Goal: Use online tool/utility: Utilize a website feature to perform a specific function

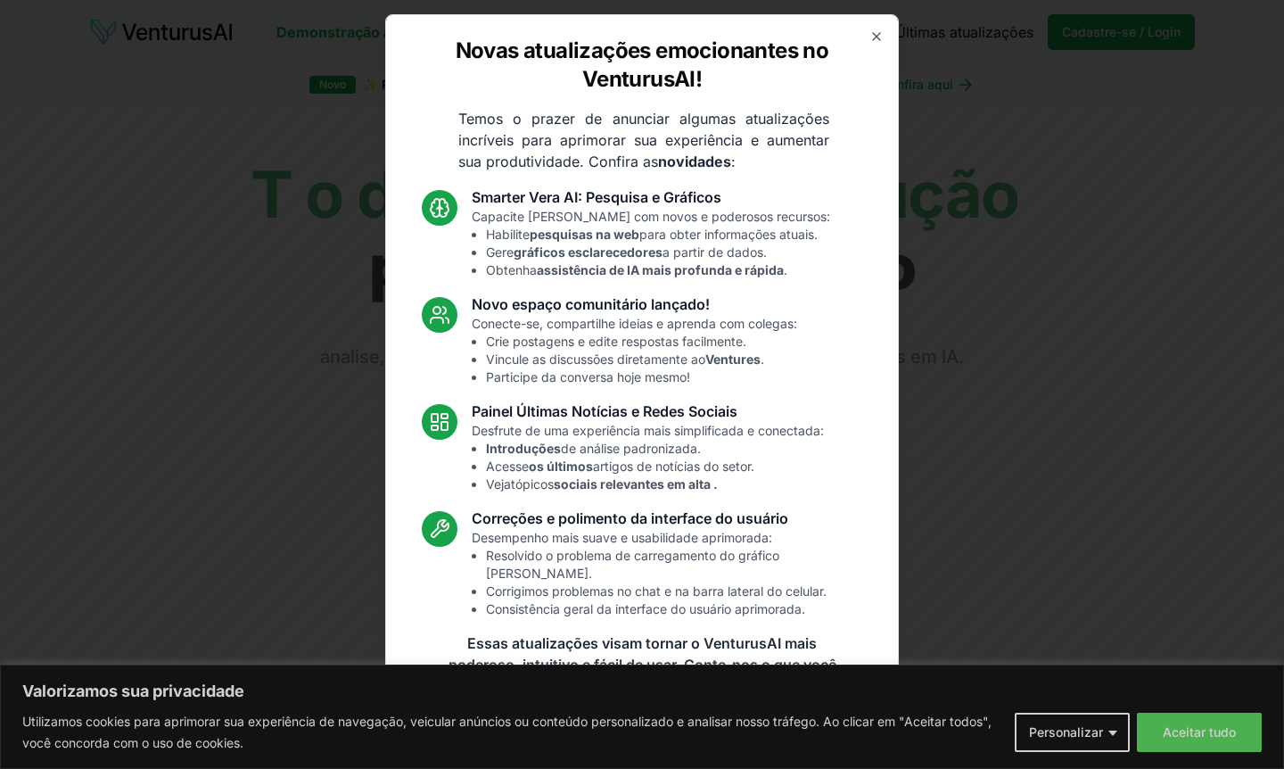
scroll to position [4, 0]
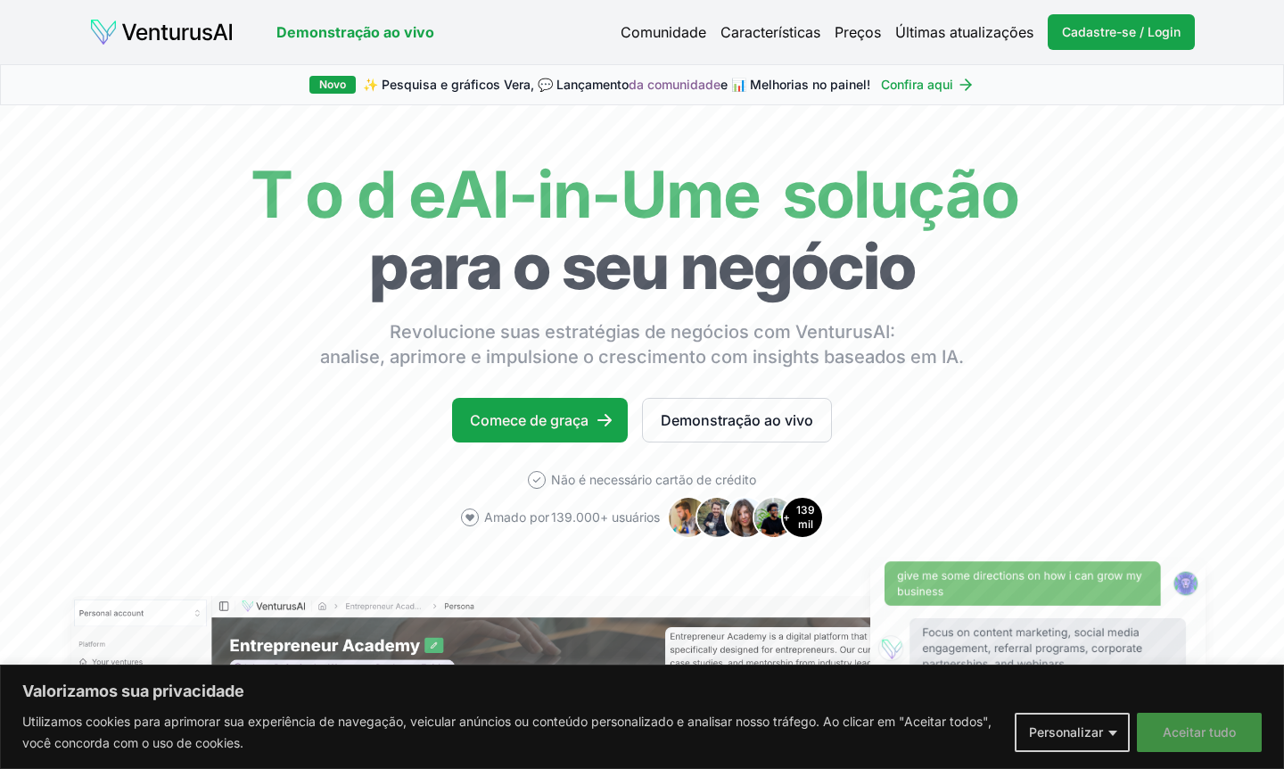
click at [1166, 731] on font "Aceitar tudo" at bounding box center [1199, 731] width 73 height 15
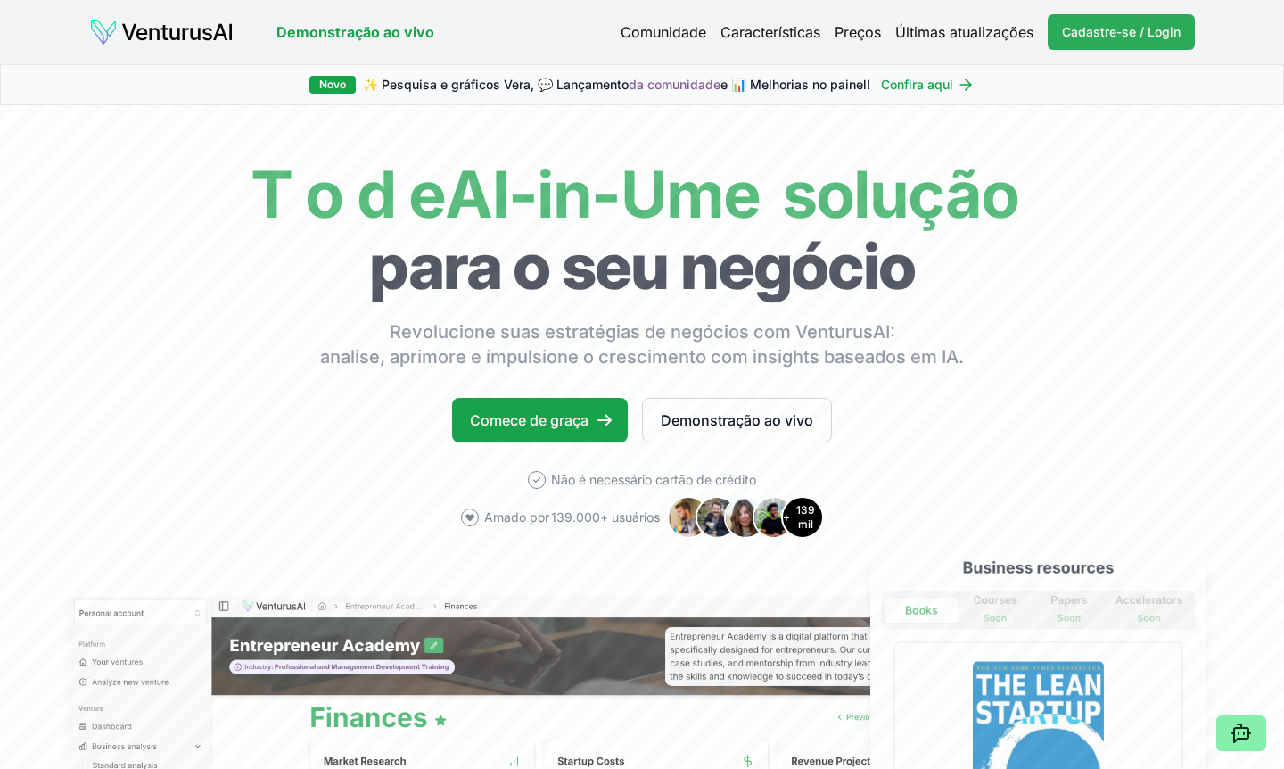
click at [1113, 37] on font "Cadastre-se / Login" at bounding box center [1121, 31] width 119 height 15
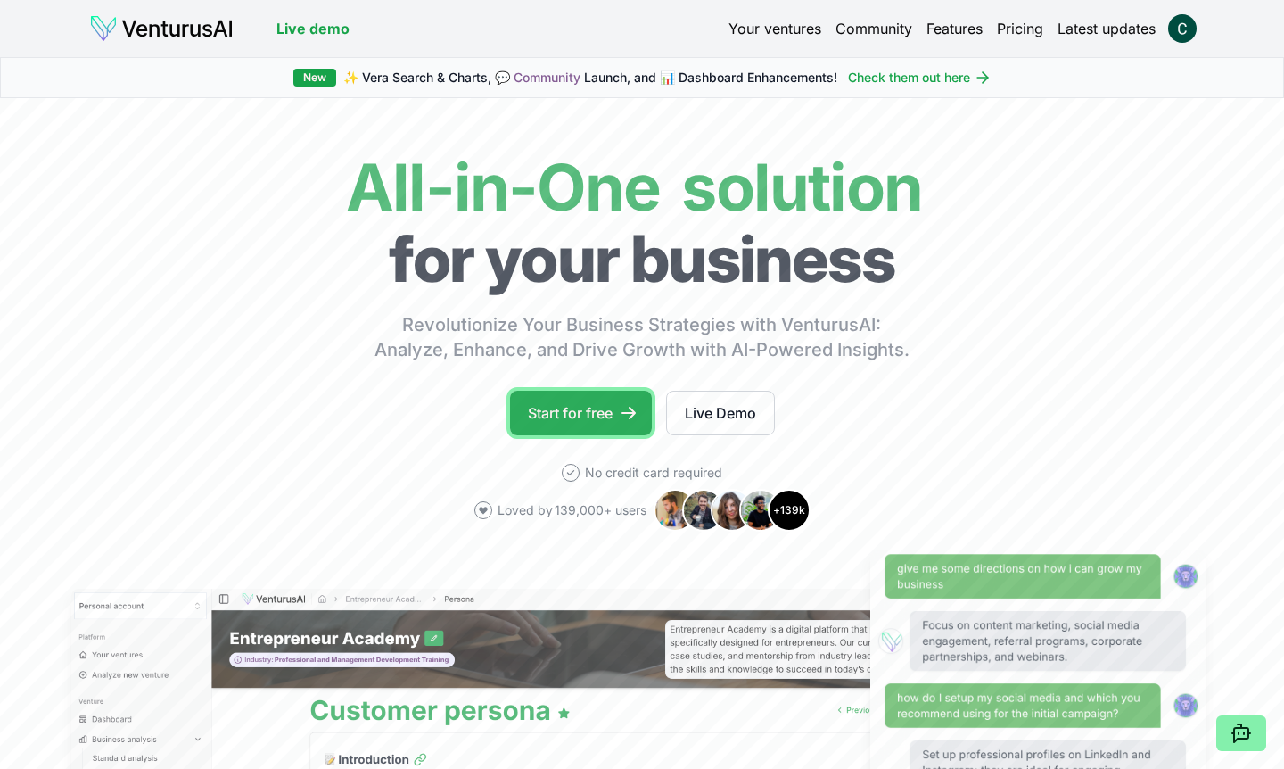
click at [565, 410] on link "Start for free" at bounding box center [581, 413] width 142 height 45
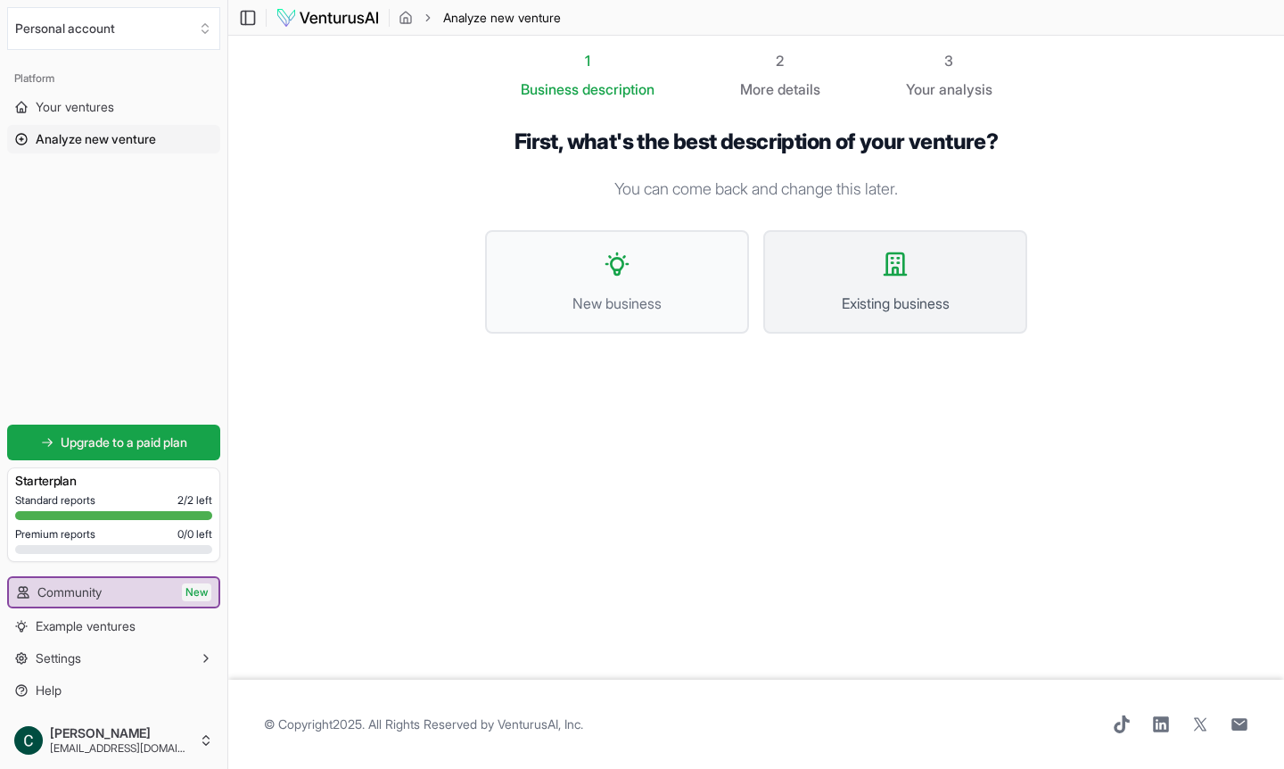
click at [839, 305] on span "Existing business" at bounding box center [895, 302] width 225 height 21
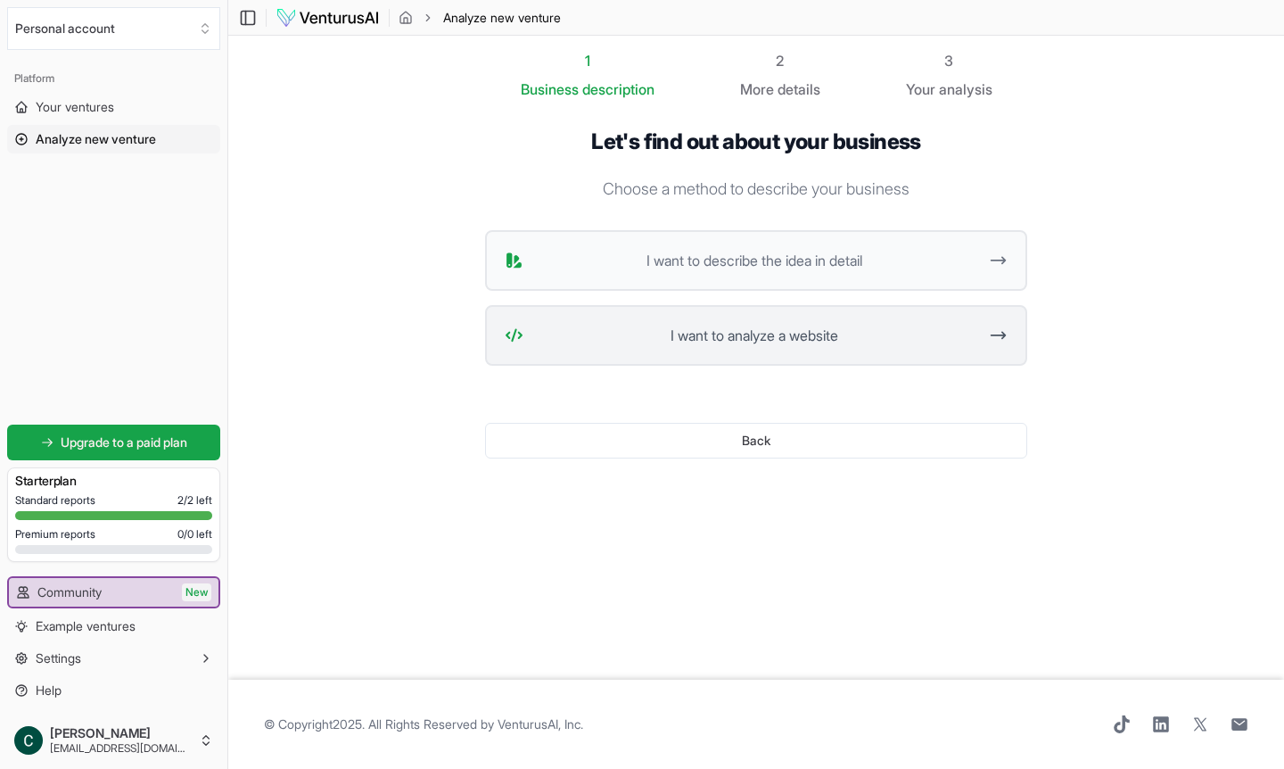
click at [653, 339] on span "I want to analyze a website" at bounding box center [754, 335] width 447 height 21
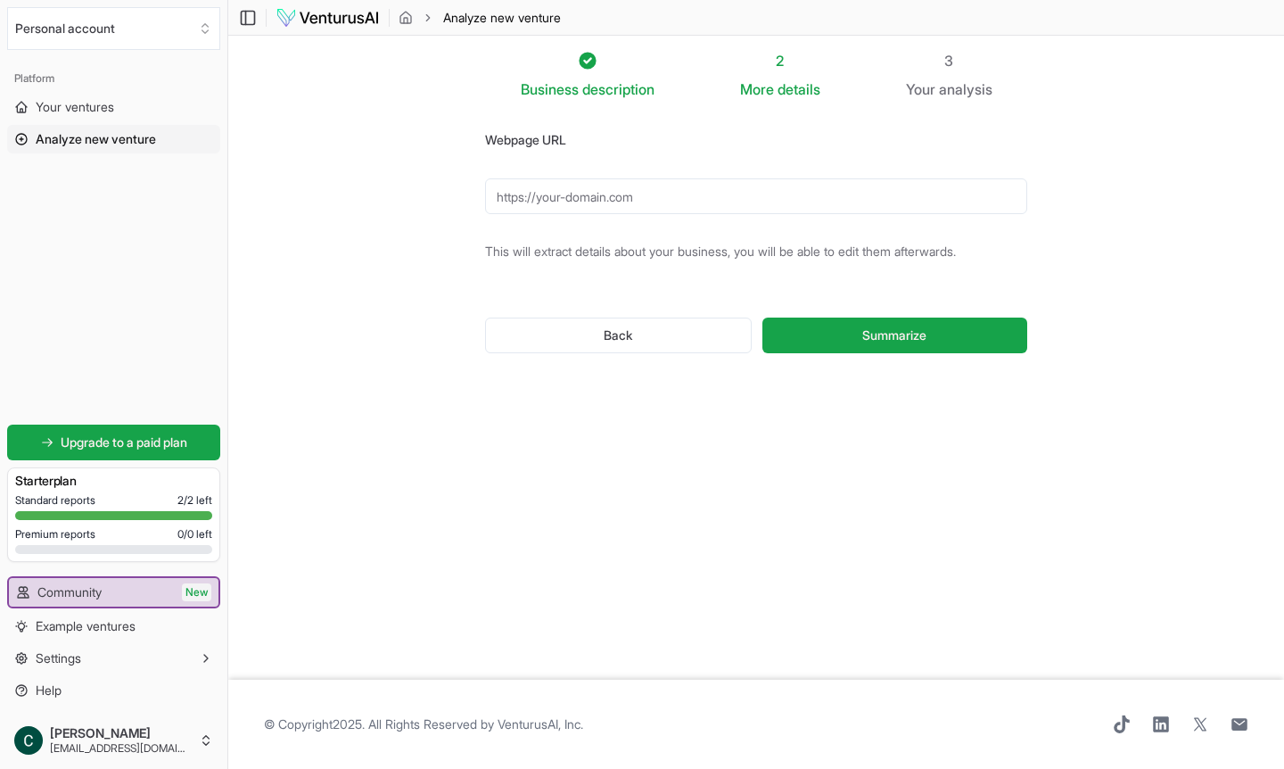
click at [549, 195] on input "Webpage URL" at bounding box center [756, 196] width 542 height 36
paste input "[URL][DOMAIN_NAME]"
type input "[URL][DOMAIN_NAME]"
click at [802, 345] on button "Summarize" at bounding box center [894, 335] width 265 height 36
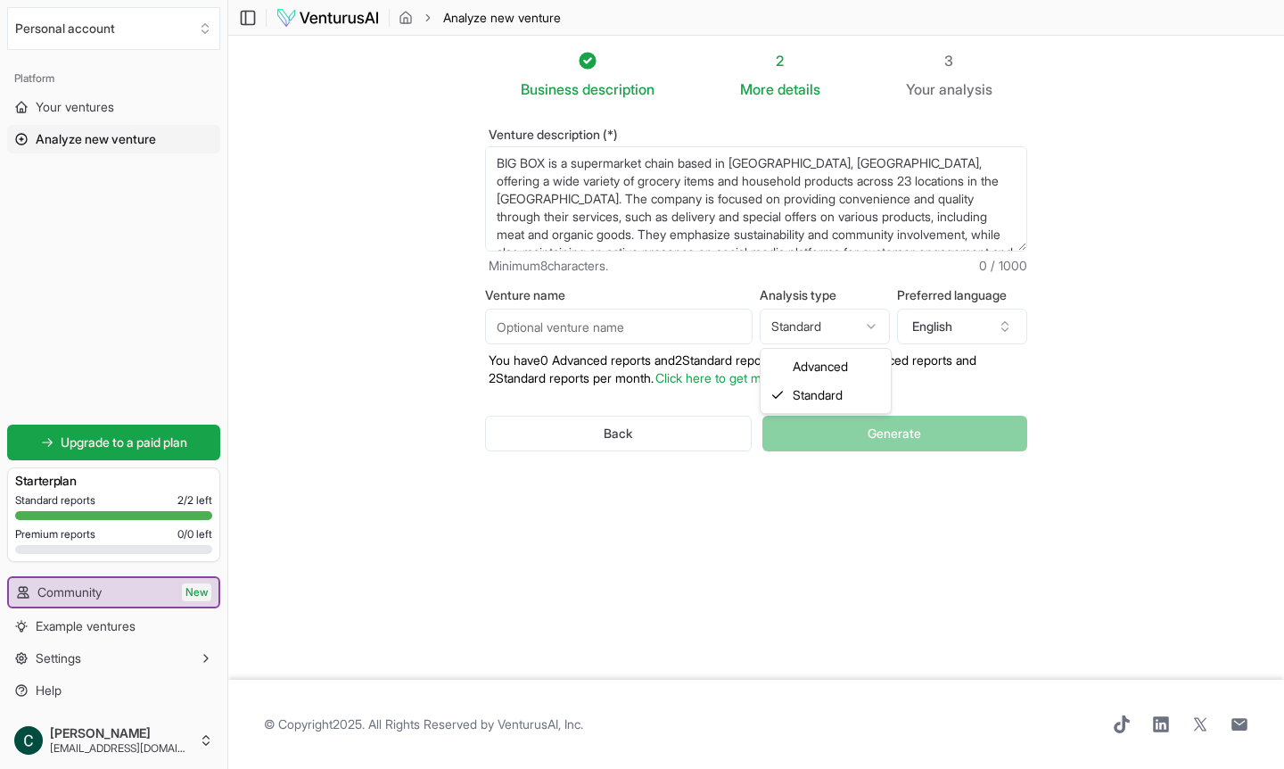
click at [860, 334] on html "We value your privacy We use cookies to enhance your browsing experience, serve…" at bounding box center [642, 384] width 1284 height 769
click at [999, 326] on html "We value your privacy We use cookies to enhance your browsing experience, serve…" at bounding box center [642, 384] width 1284 height 769
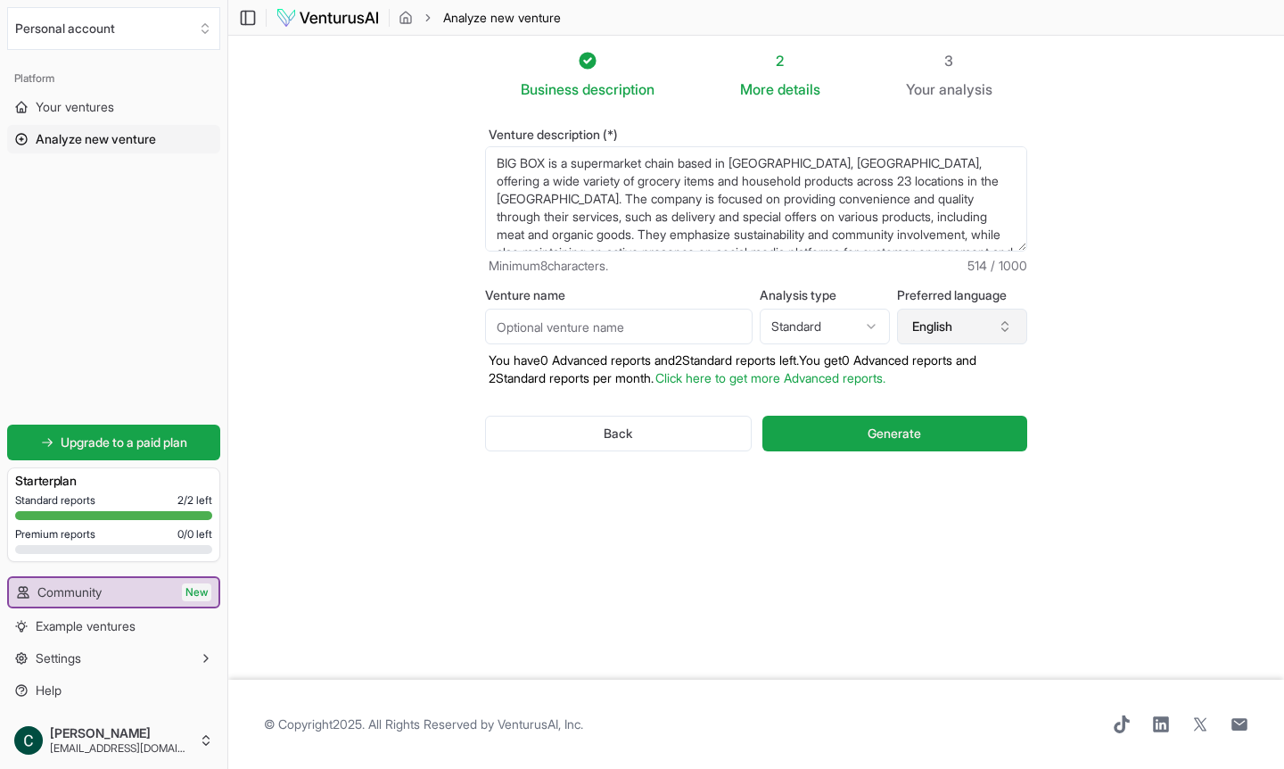
click at [1001, 326] on icon "button" at bounding box center [1005, 326] width 14 height 14
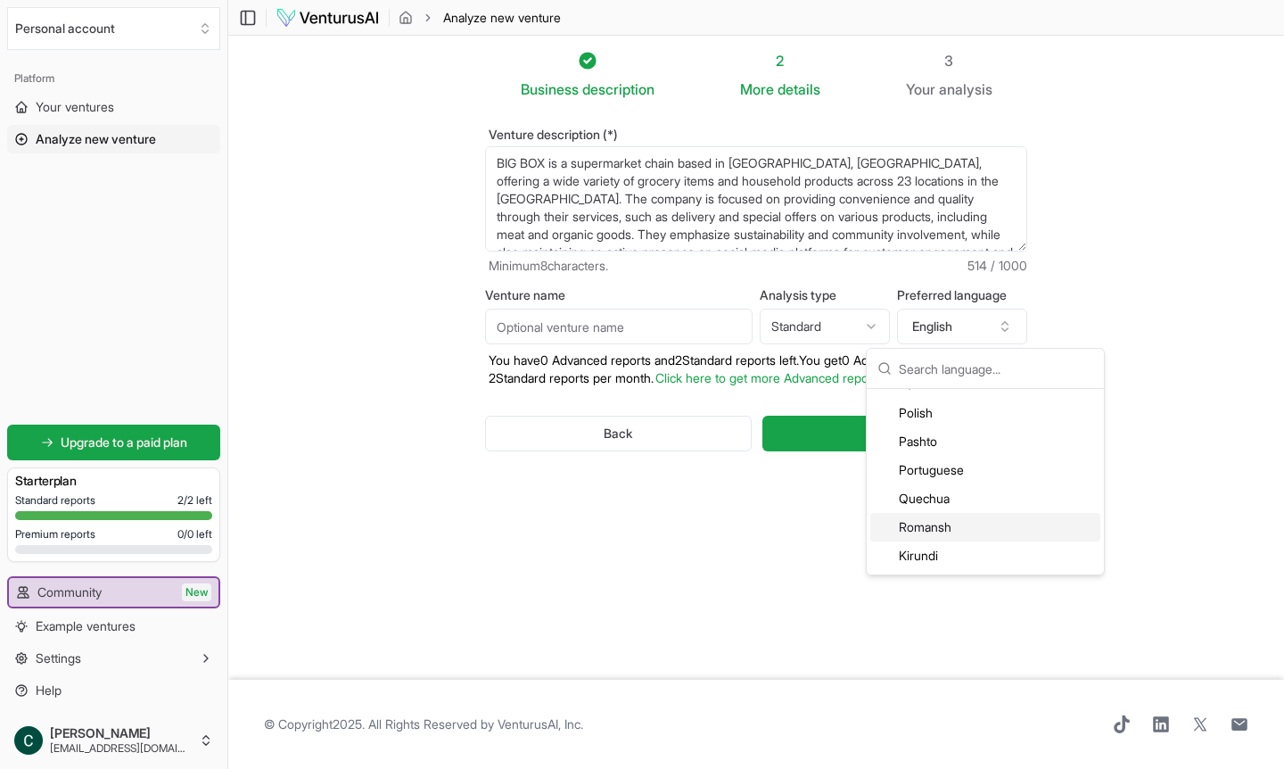
scroll to position [3604, 0]
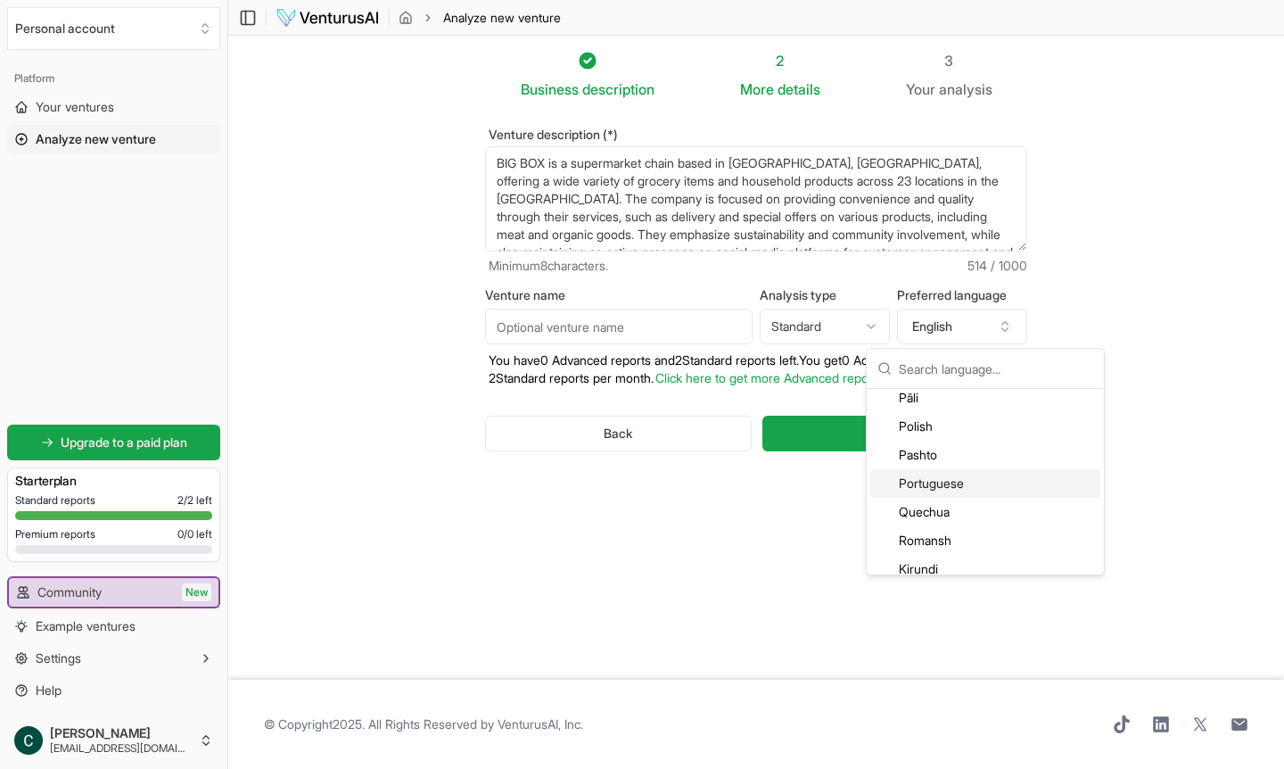
click at [934, 482] on div "Portuguese" at bounding box center [985, 483] width 230 height 29
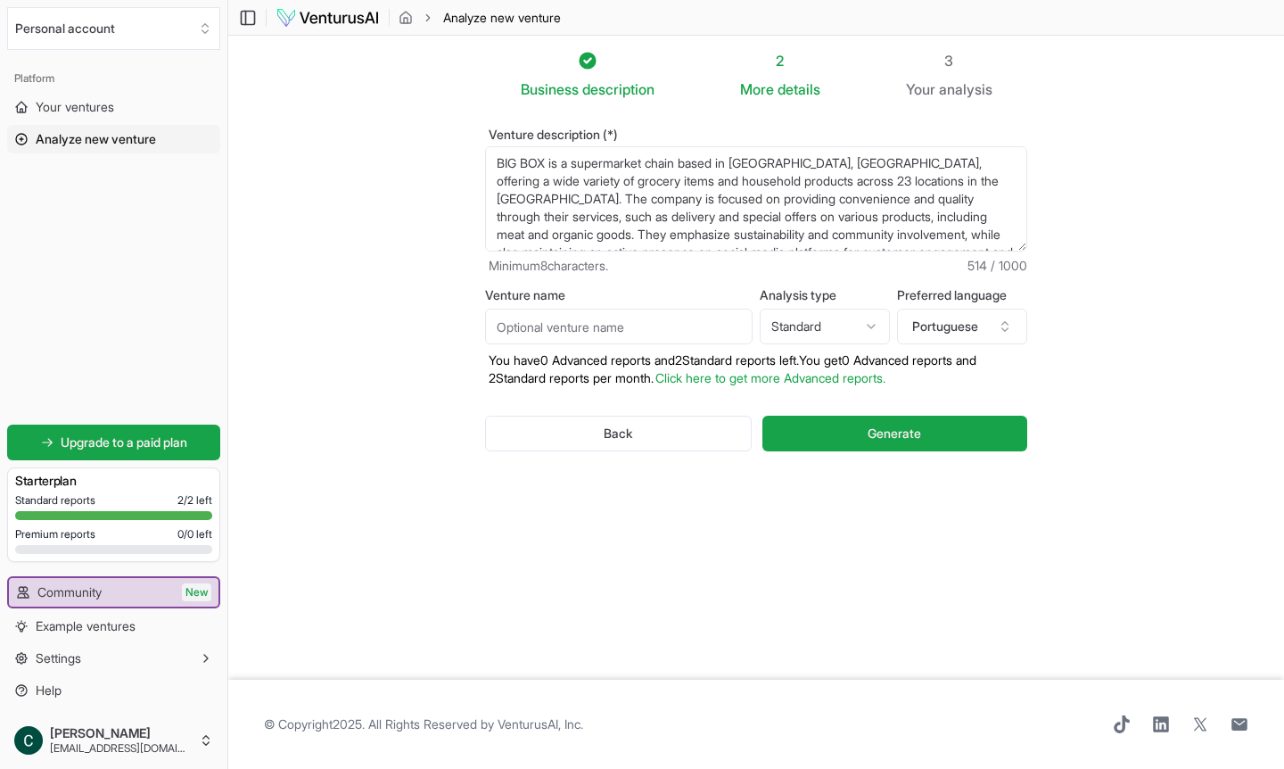
click at [868, 327] on html "We value your privacy We use cookies to enhance your browsing experience, serve…" at bounding box center [642, 384] width 1284 height 769
click at [790, 428] on button "Generate" at bounding box center [894, 434] width 265 height 36
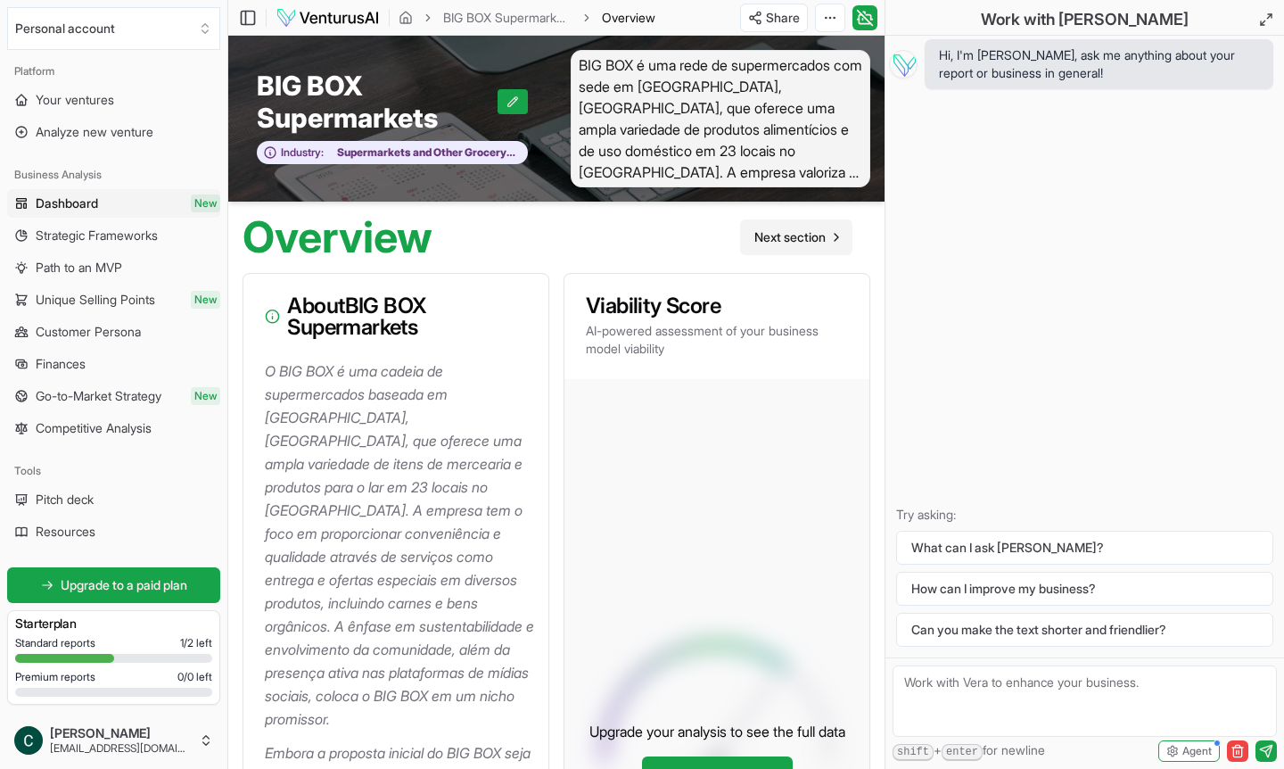
click at [794, 234] on span "Next section" at bounding box center [789, 237] width 71 height 18
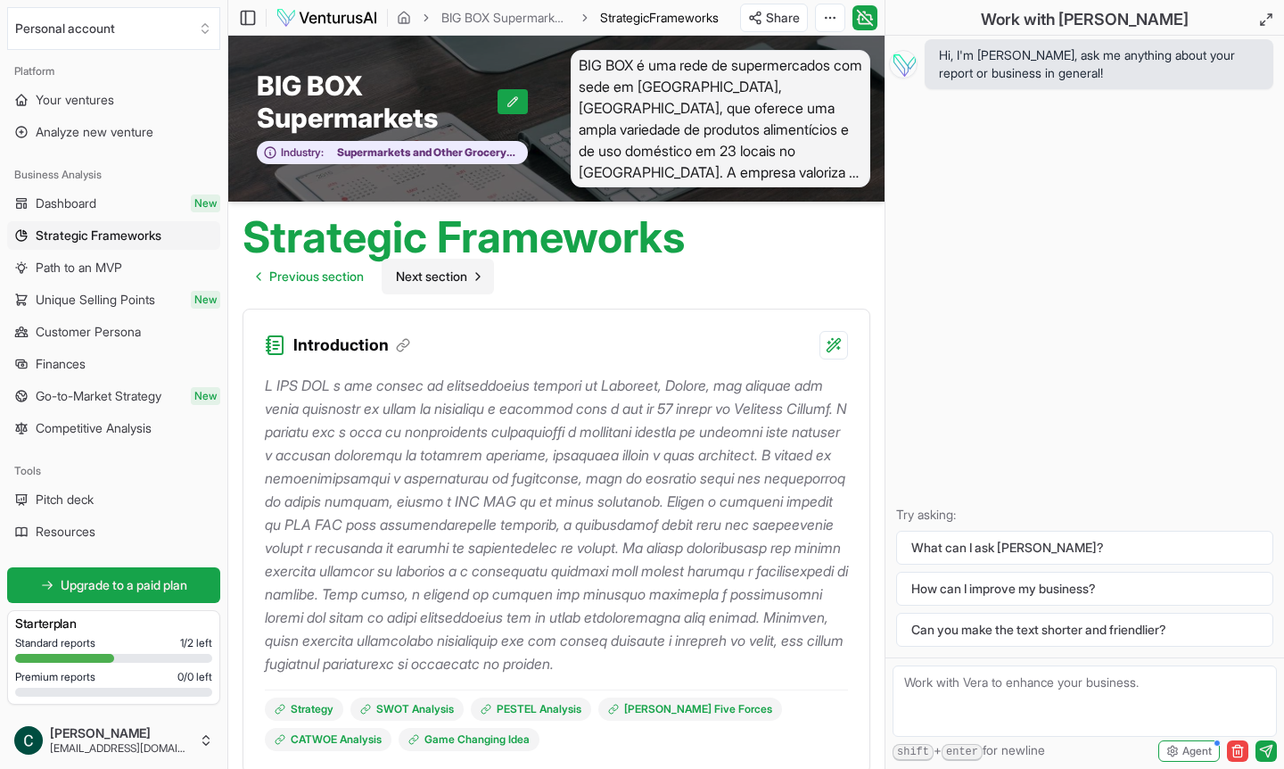
click at [439, 275] on span "Next section" at bounding box center [431, 277] width 71 height 18
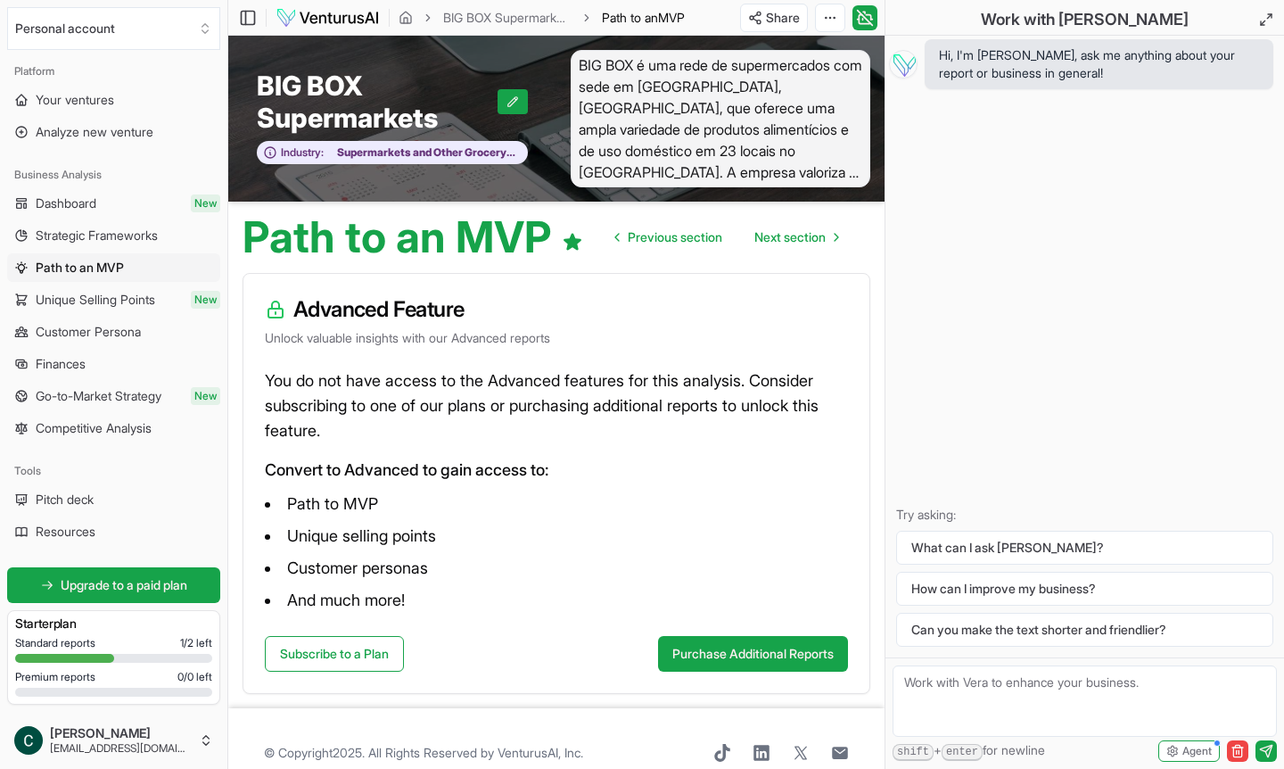
scroll to position [29, 0]
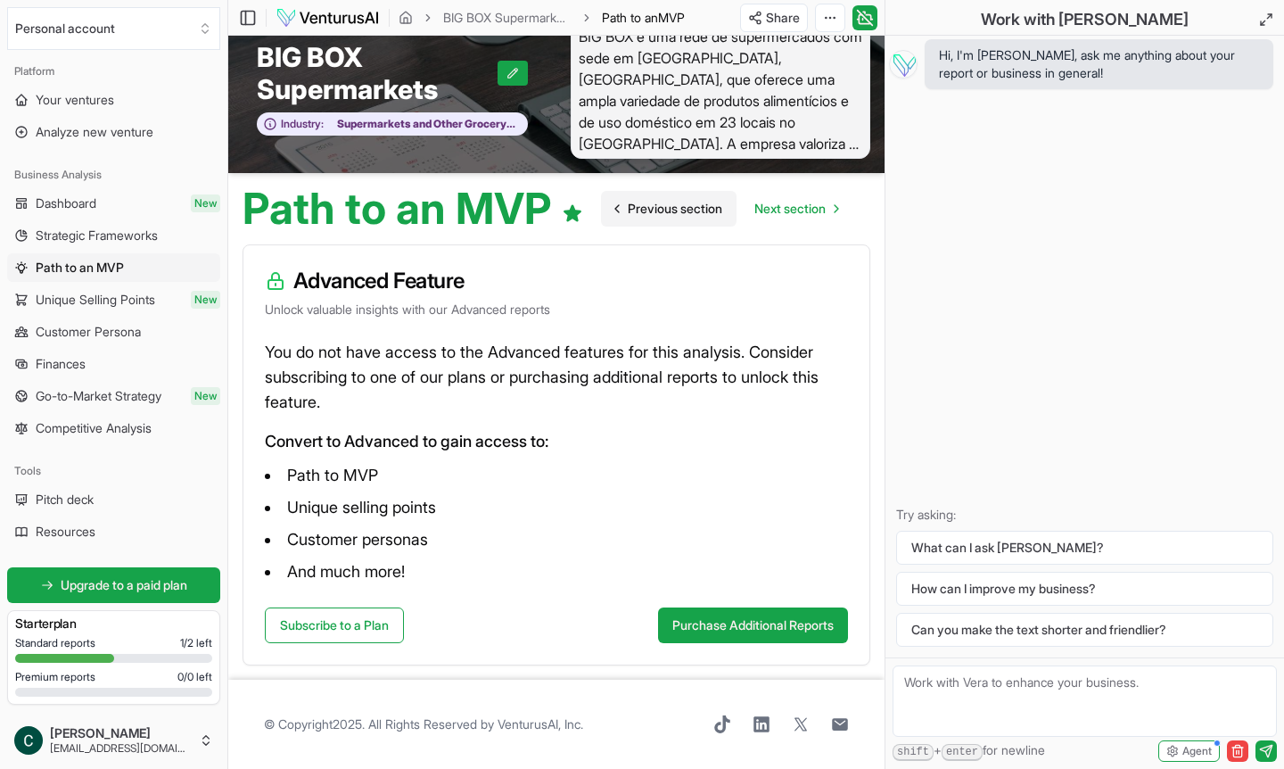
click at [672, 209] on span "Previous section" at bounding box center [675, 209] width 95 height 18
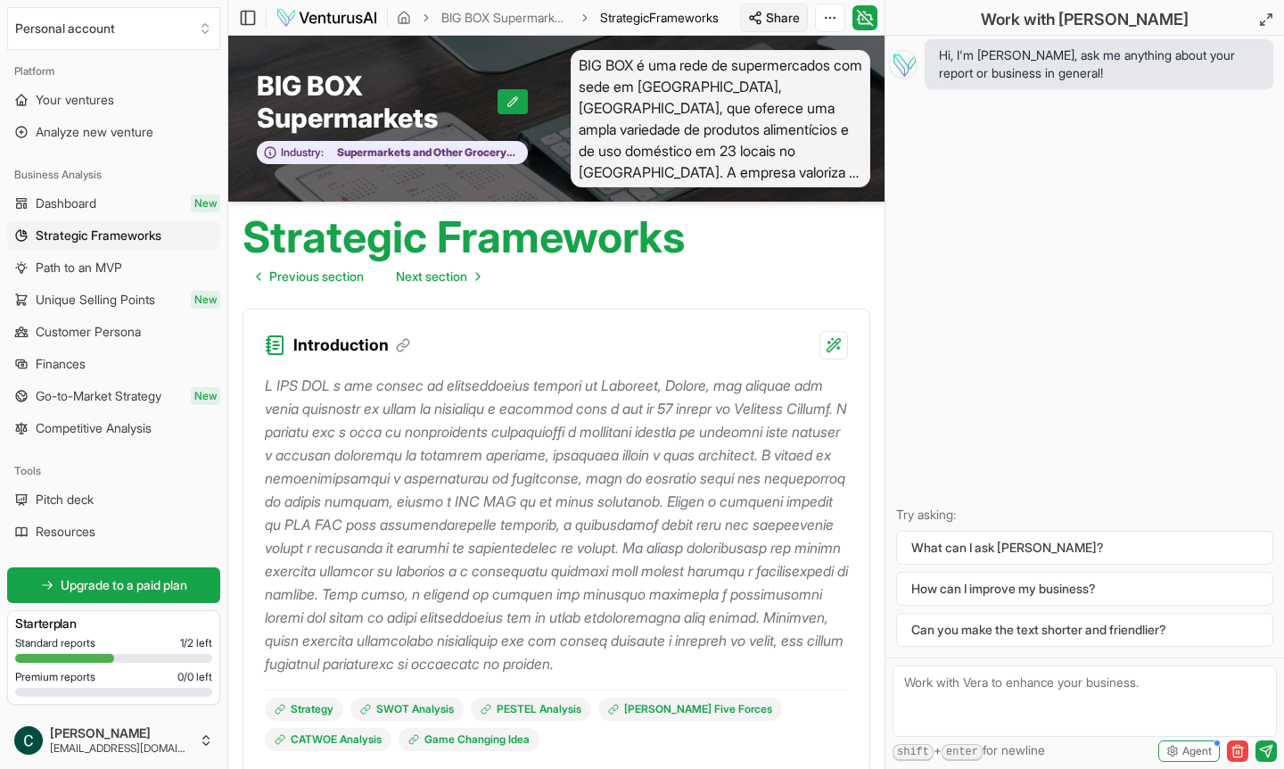
click at [765, 16] on html "We value your privacy We use cookies to enhance your browsing experience, serve…" at bounding box center [642, 384] width 1284 height 769
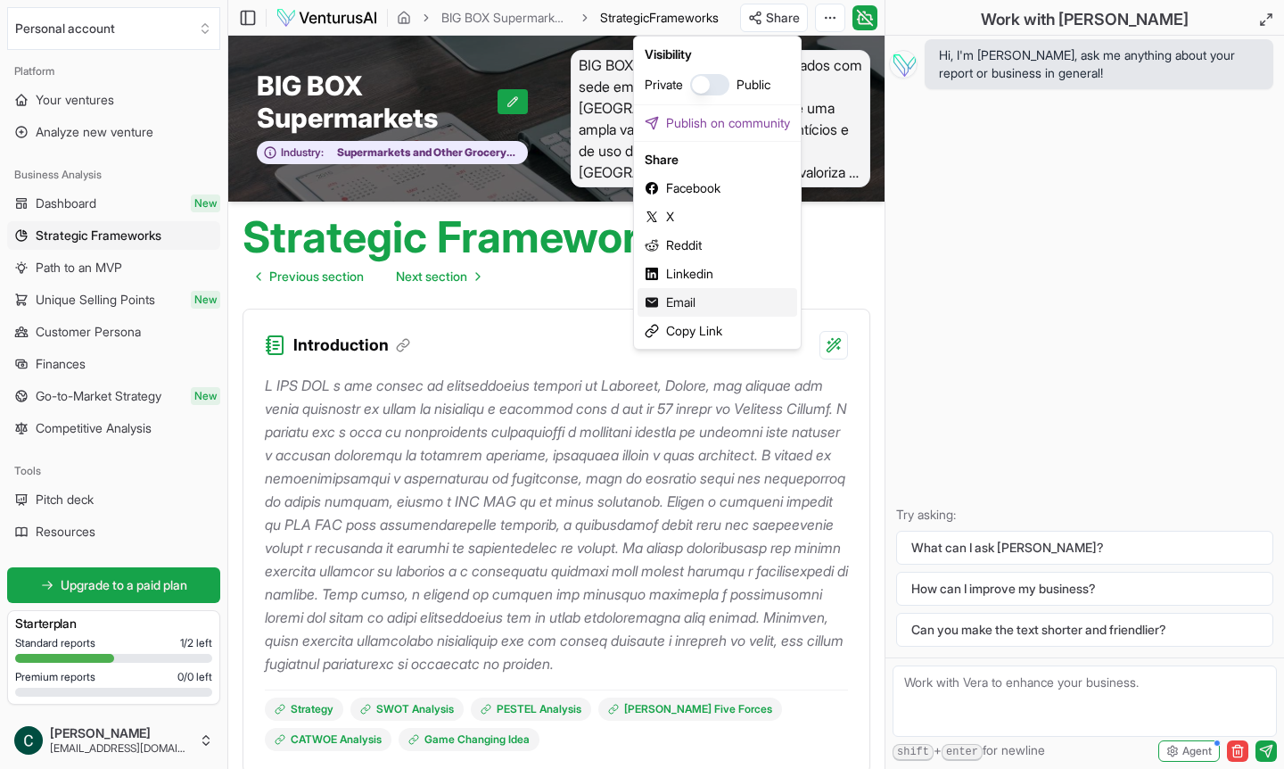
click at [681, 300] on div "Email" at bounding box center [718, 302] width 160 height 29
